Goal: Task Accomplishment & Management: Manage account settings

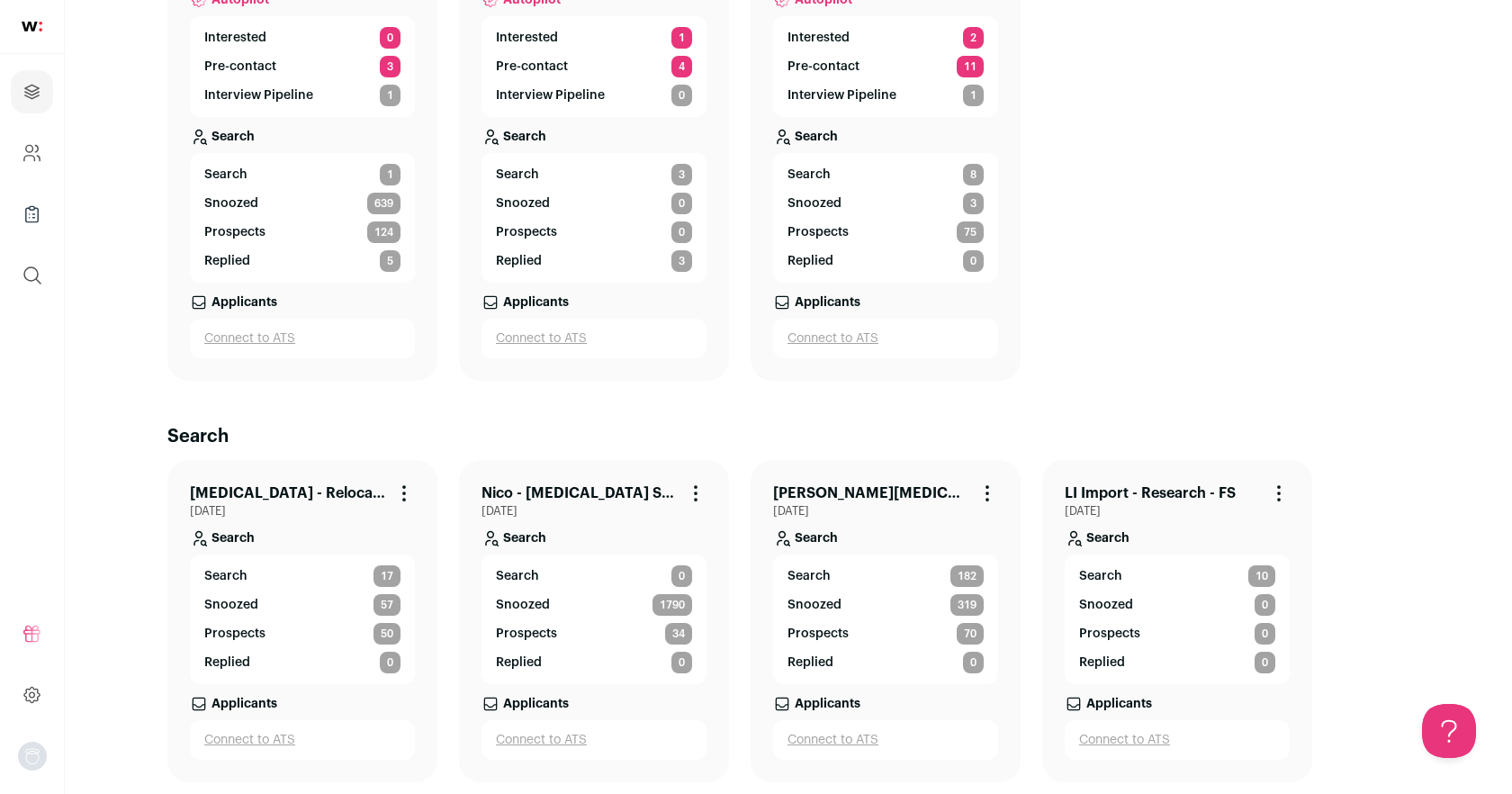
click at [578, 486] on link "Nico - [MEDICAL_DATA] SWE (BE-FS)" at bounding box center [579, 492] width 196 height 21
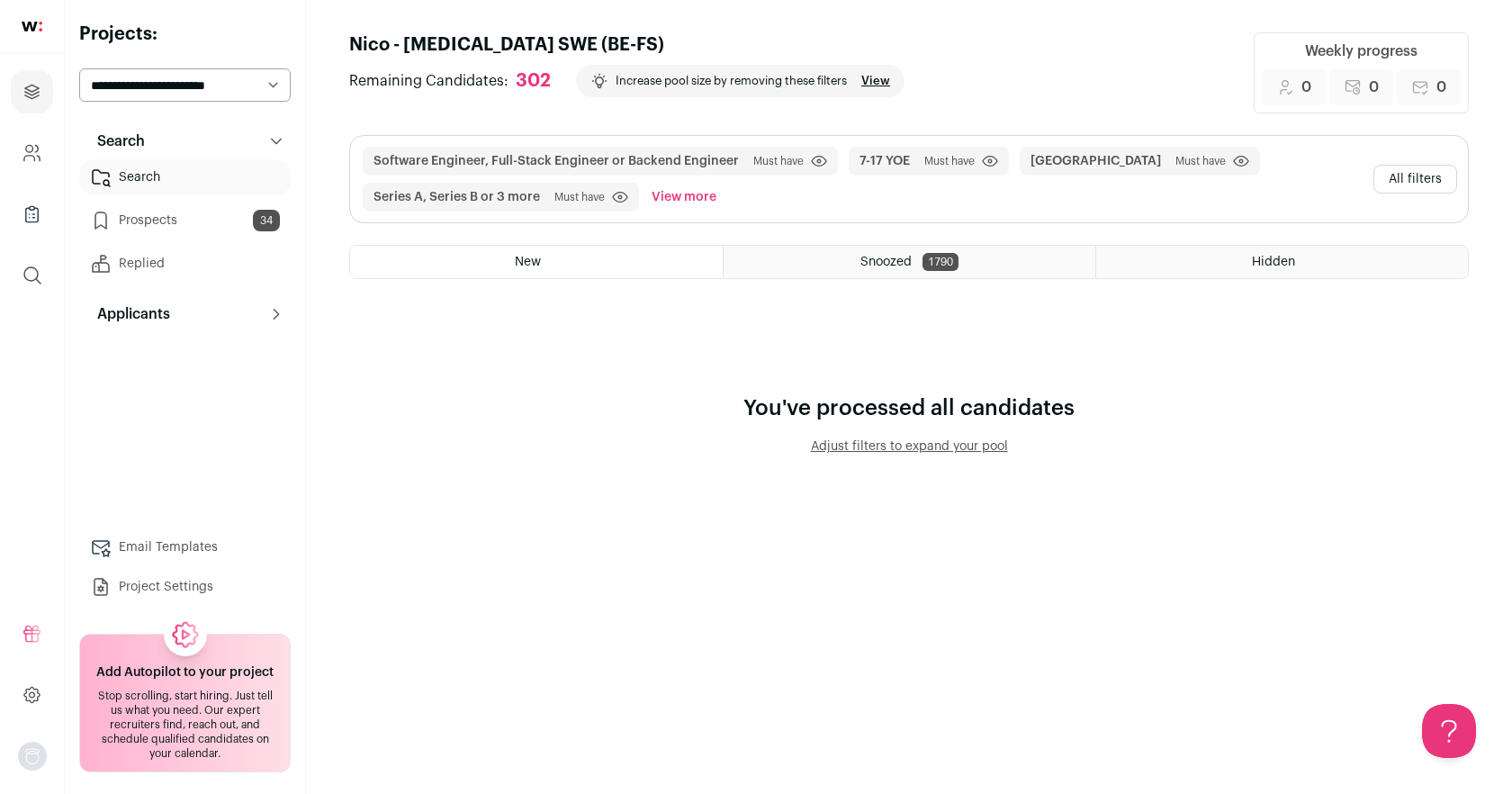
click at [1410, 173] on button "All filters" at bounding box center [1415, 179] width 84 height 29
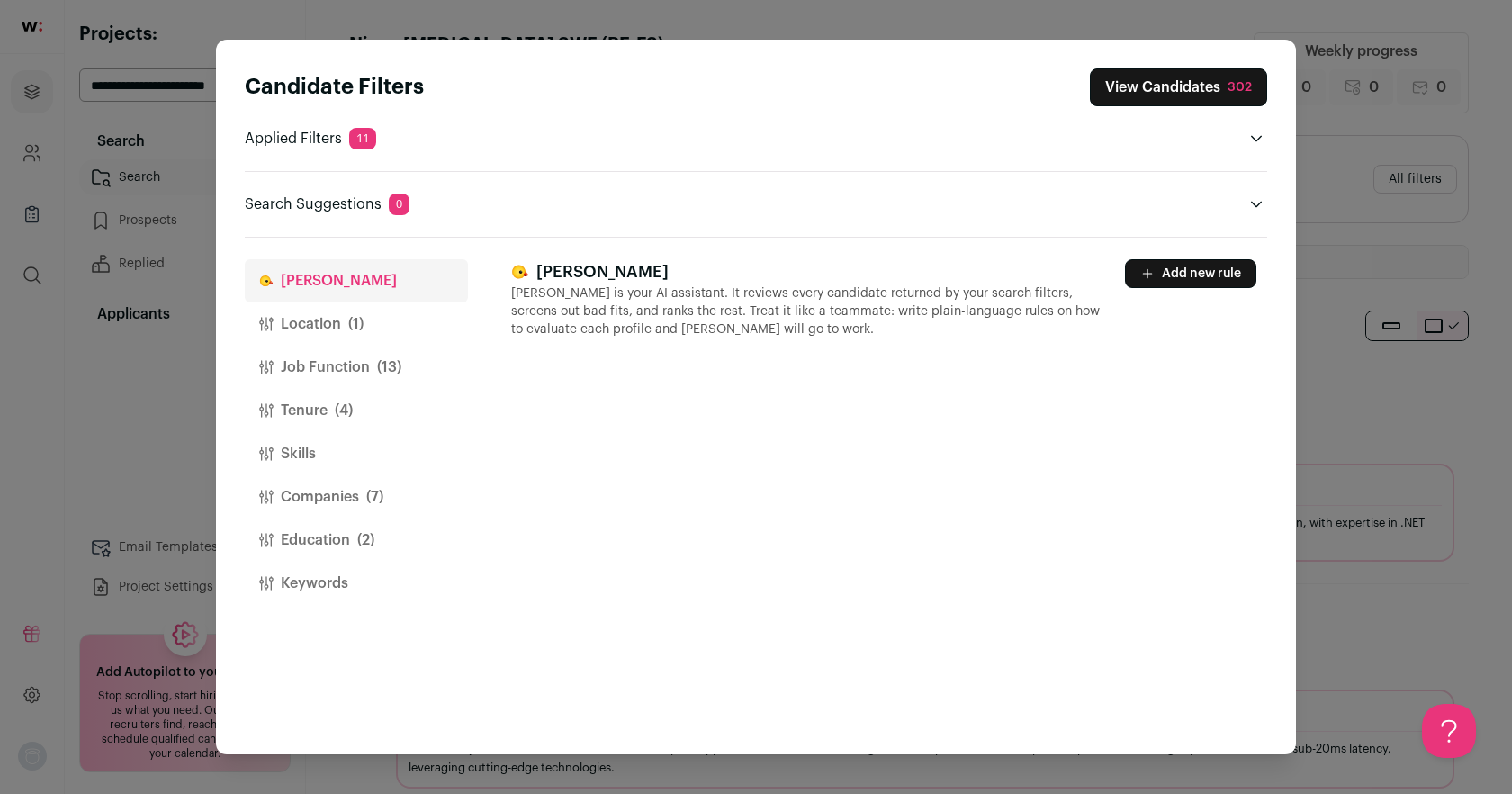
click at [318, 324] on button "Location (1)" at bounding box center [356, 324] width 223 height 43
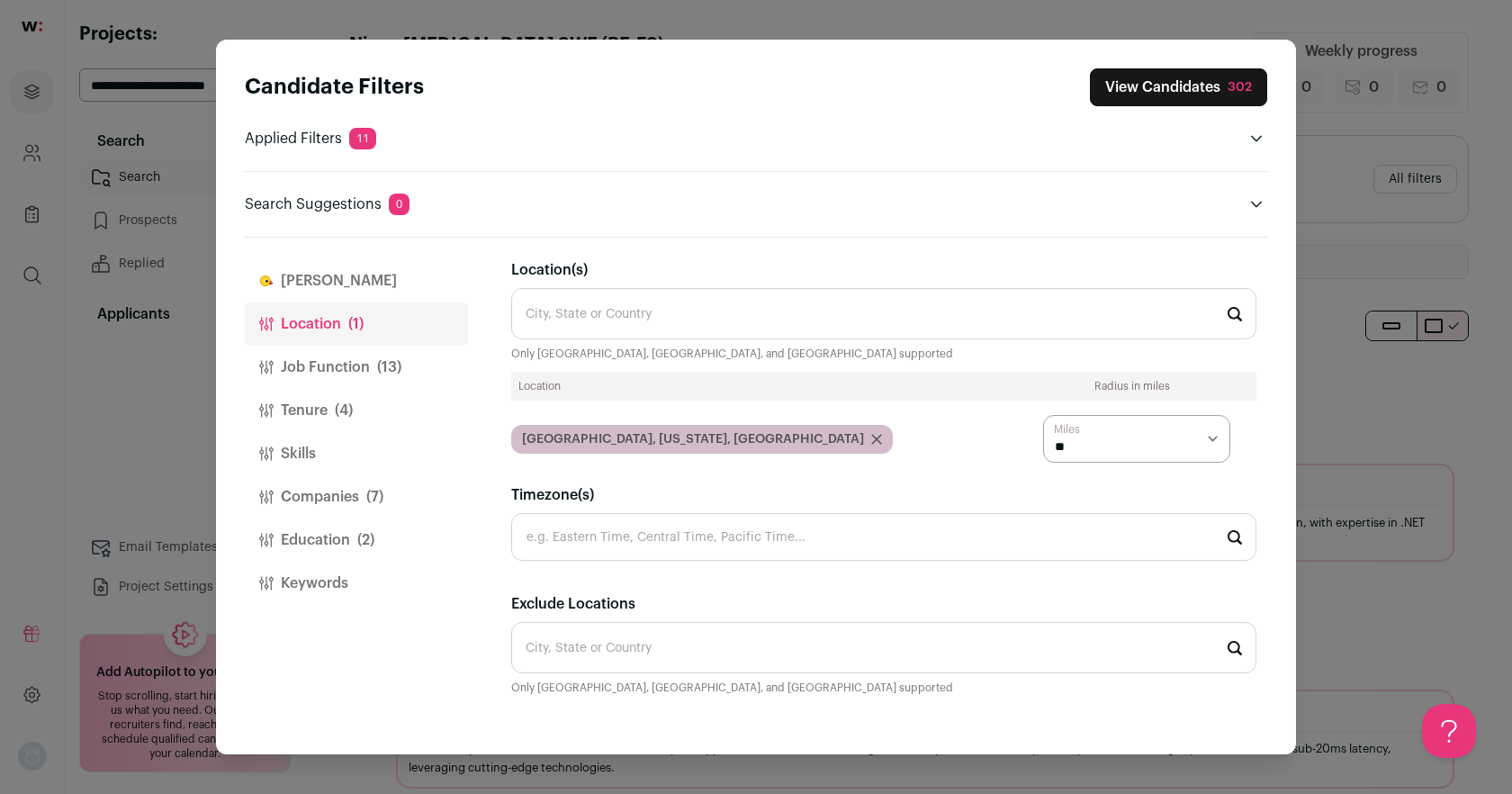
click at [1228, 76] on button "View Candidates 302" at bounding box center [1178, 87] width 178 height 38
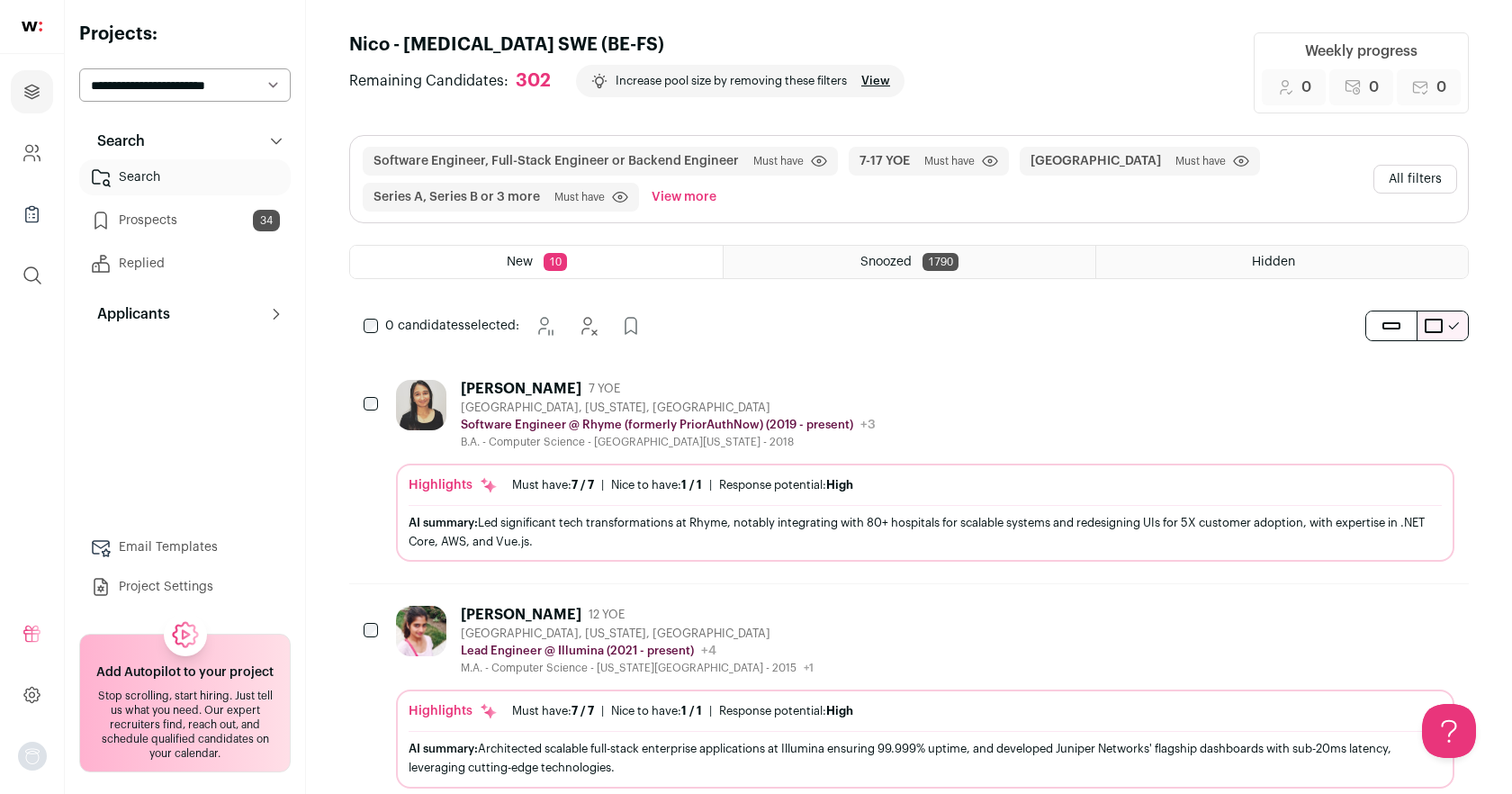
click at [497, 386] on div "[PERSON_NAME]" at bounding box center [521, 388] width 121 height 18
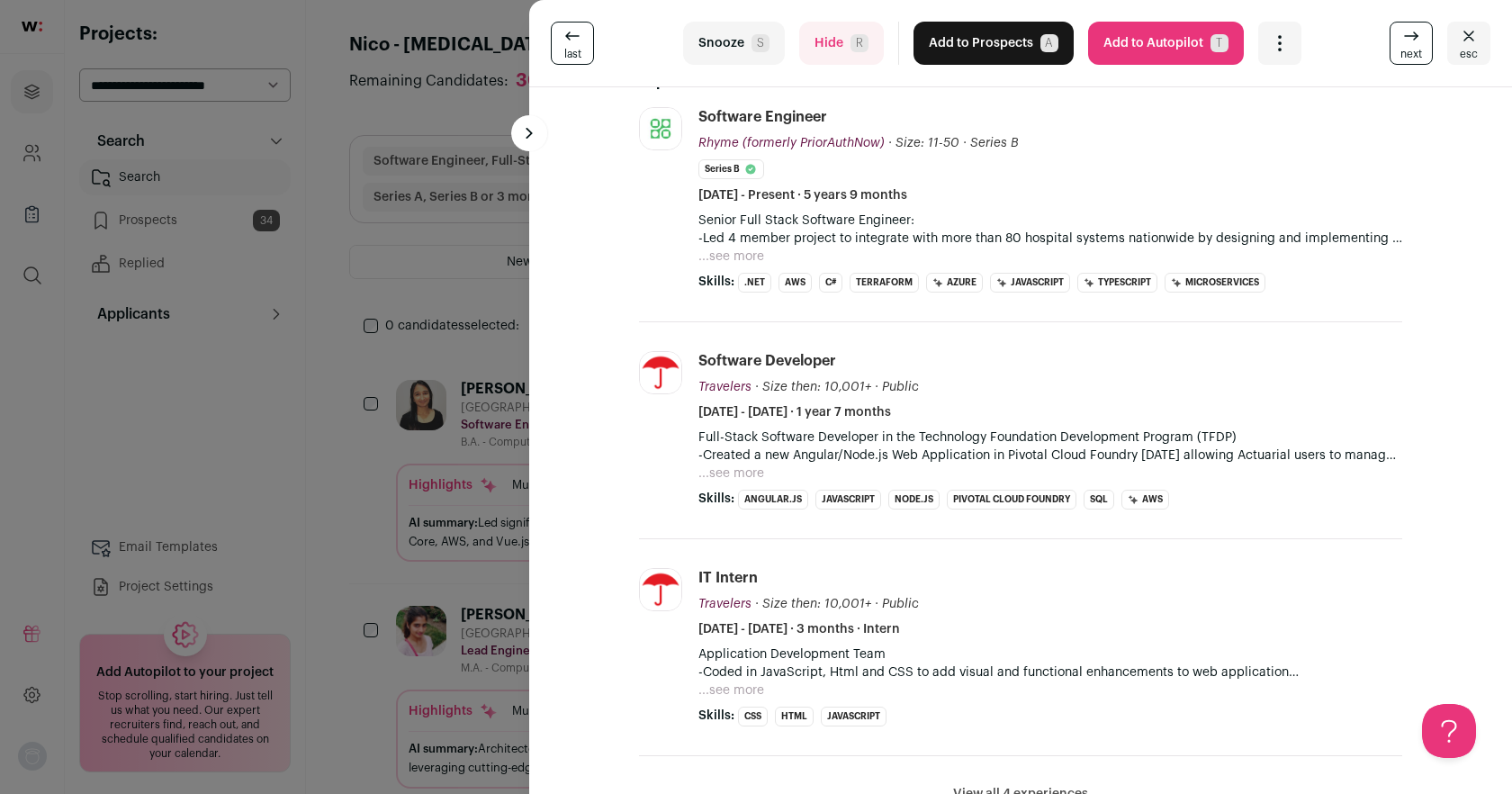
scroll to position [209, 0]
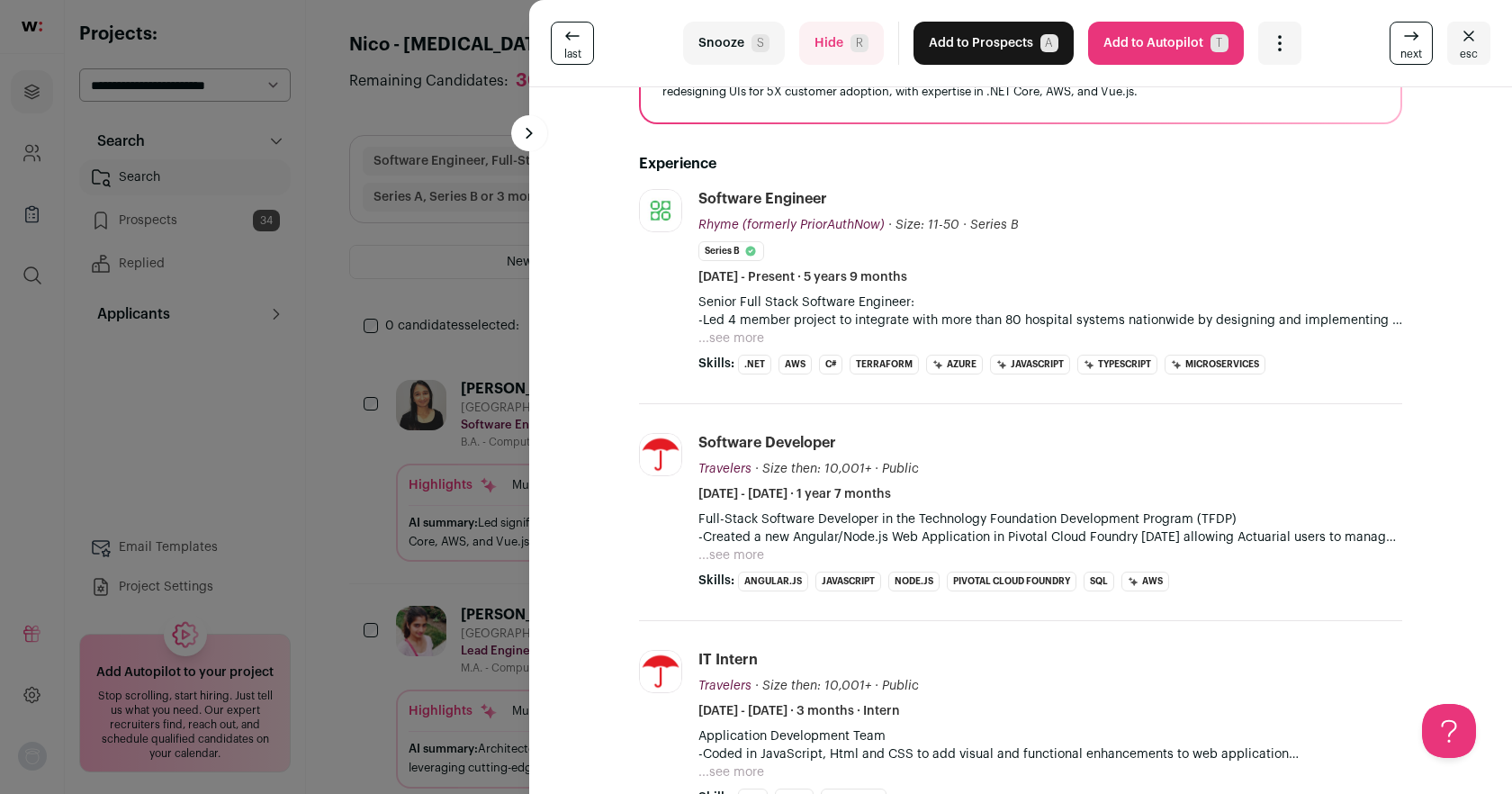
click at [760, 49] on span "S" at bounding box center [760, 43] width 18 height 18
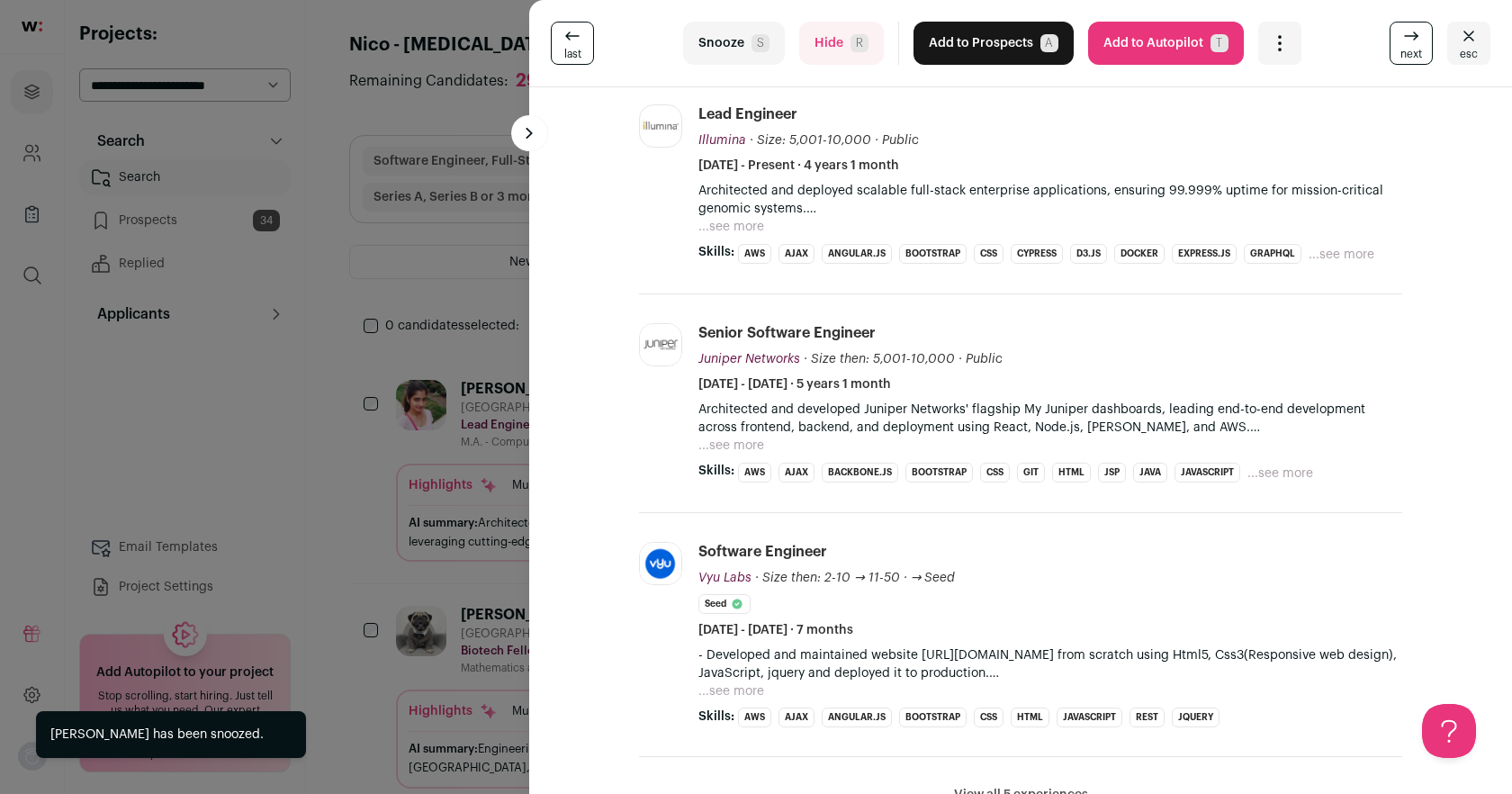
scroll to position [301, 0]
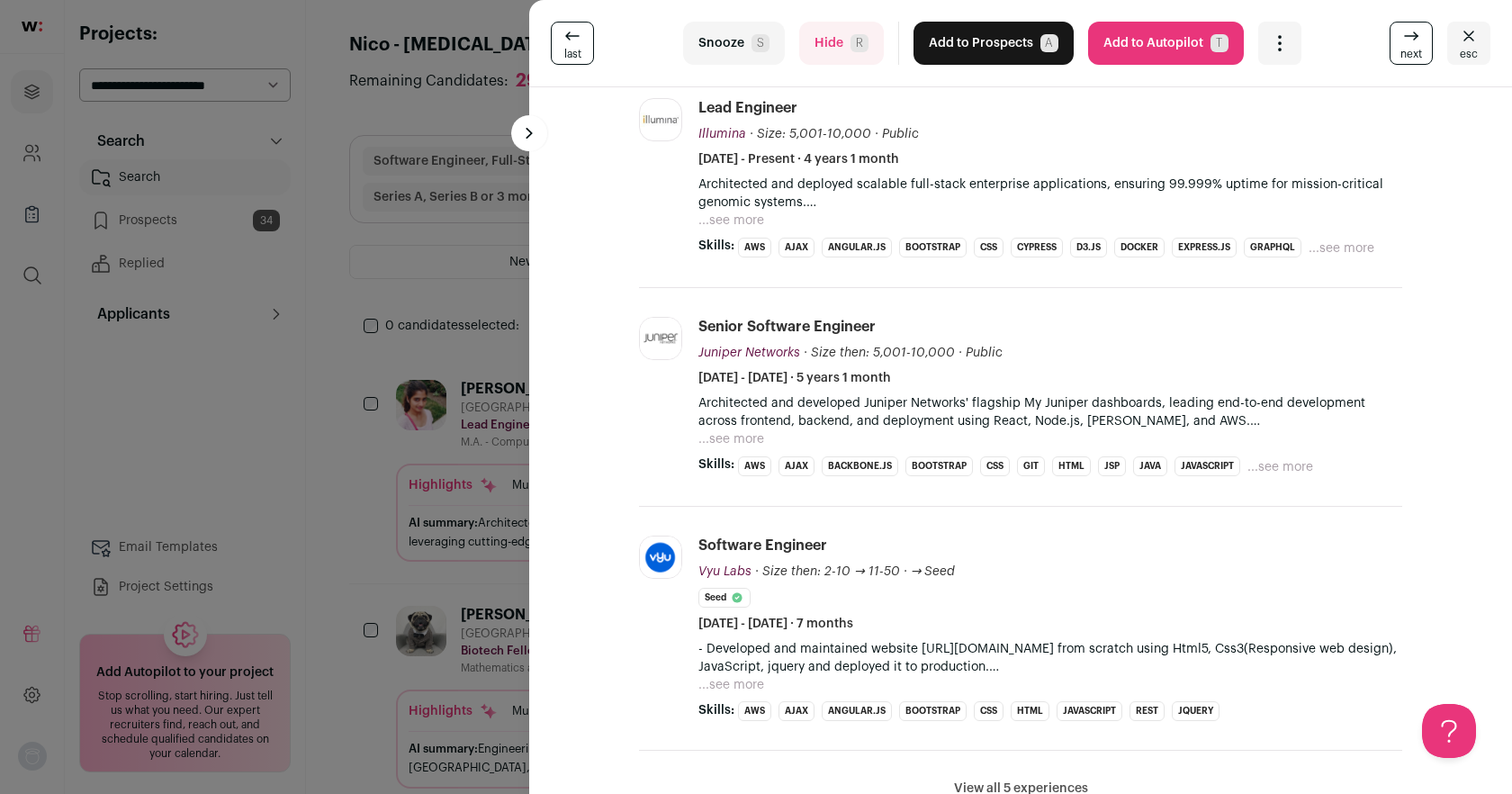
click at [718, 50] on button "Snooze S" at bounding box center [733, 43] width 101 height 43
